Goal: Task Accomplishment & Management: Manage account settings

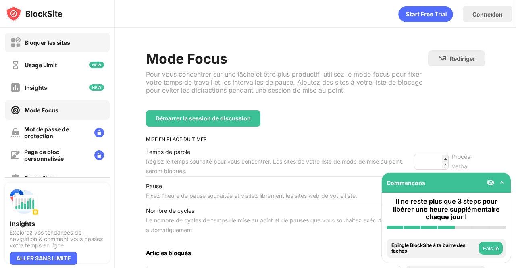
click at [93, 49] on div "Bloquer les sites" at bounding box center [57, 42] width 105 height 19
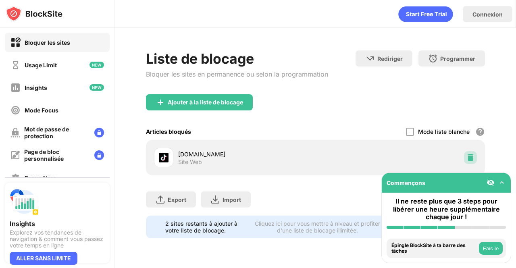
click at [471, 155] on img at bounding box center [470, 157] width 8 height 8
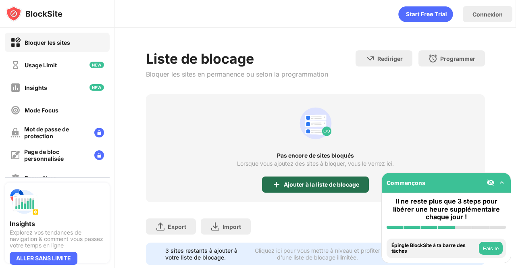
click at [271, 180] on img at bounding box center [276, 185] width 10 height 10
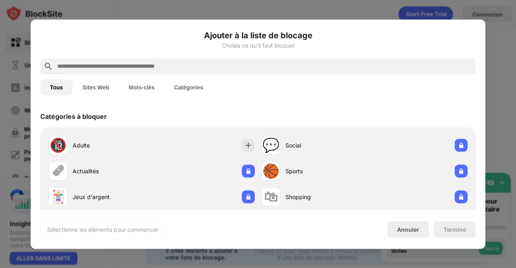
click at [96, 89] on button "Sites Web" at bounding box center [95, 87] width 46 height 16
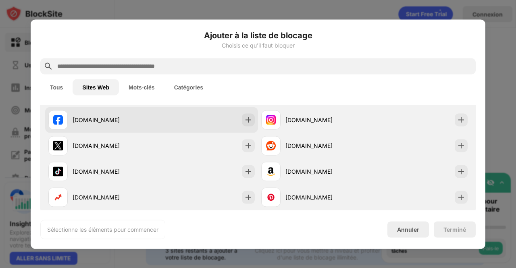
scroll to position [62, 0]
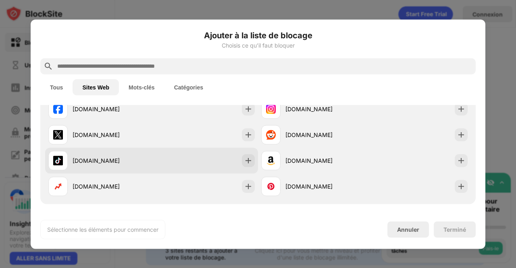
click at [113, 159] on div "[DOMAIN_NAME]" at bounding box center [111, 160] width 79 height 8
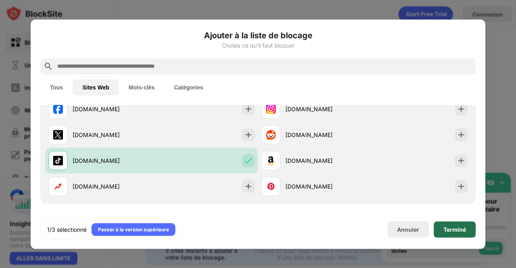
click at [442, 229] on div "Terminé" at bounding box center [454, 229] width 42 height 16
